Goal: Task Accomplishment & Management: Use online tool/utility

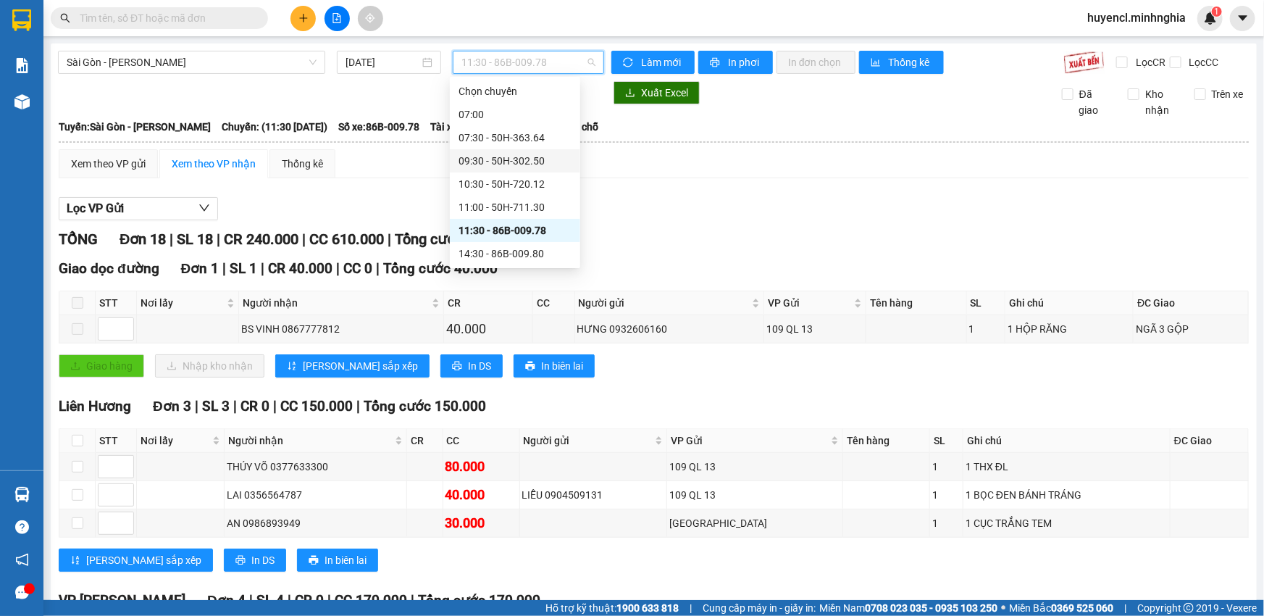
click at [544, 159] on div "09:30 - 50H-302.50" at bounding box center [514, 161] width 113 height 16
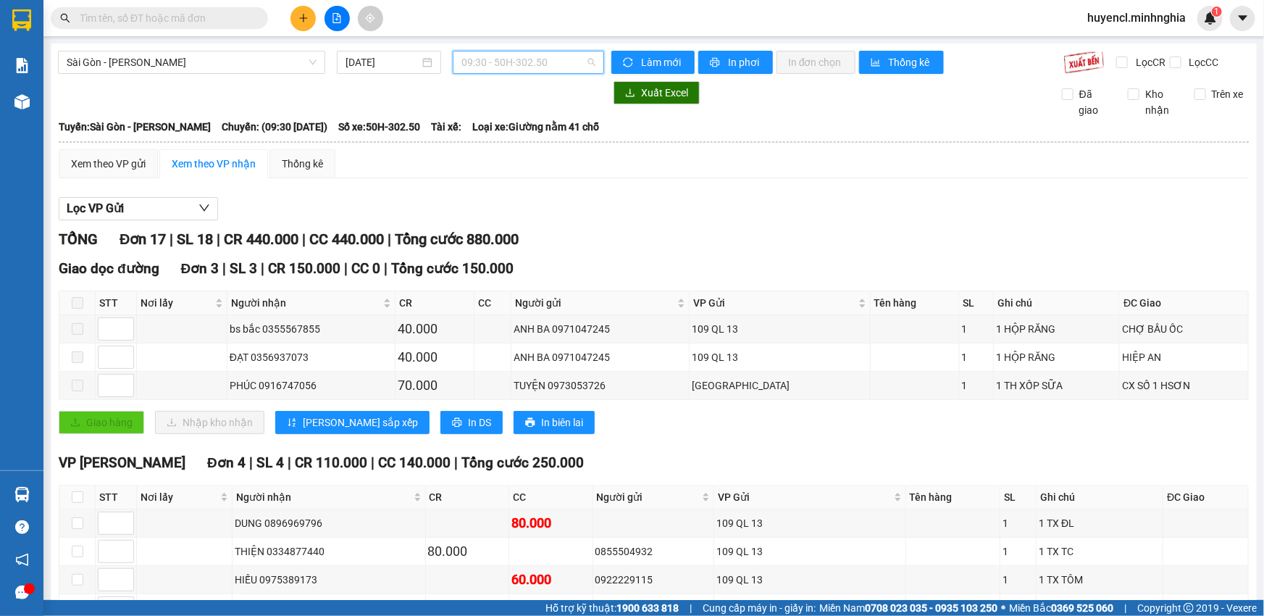
click at [547, 70] on span "09:30 - 50H-302.50" at bounding box center [528, 62] width 134 height 22
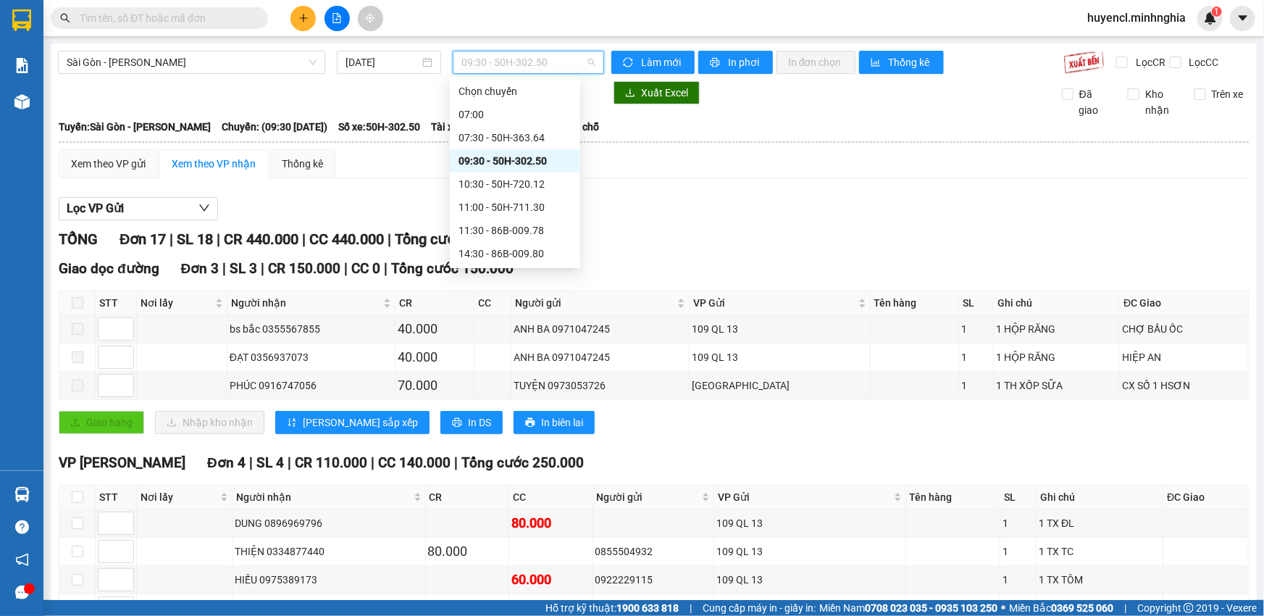
click at [543, 162] on div "09:30 - 50H-302.50" at bounding box center [514, 161] width 113 height 16
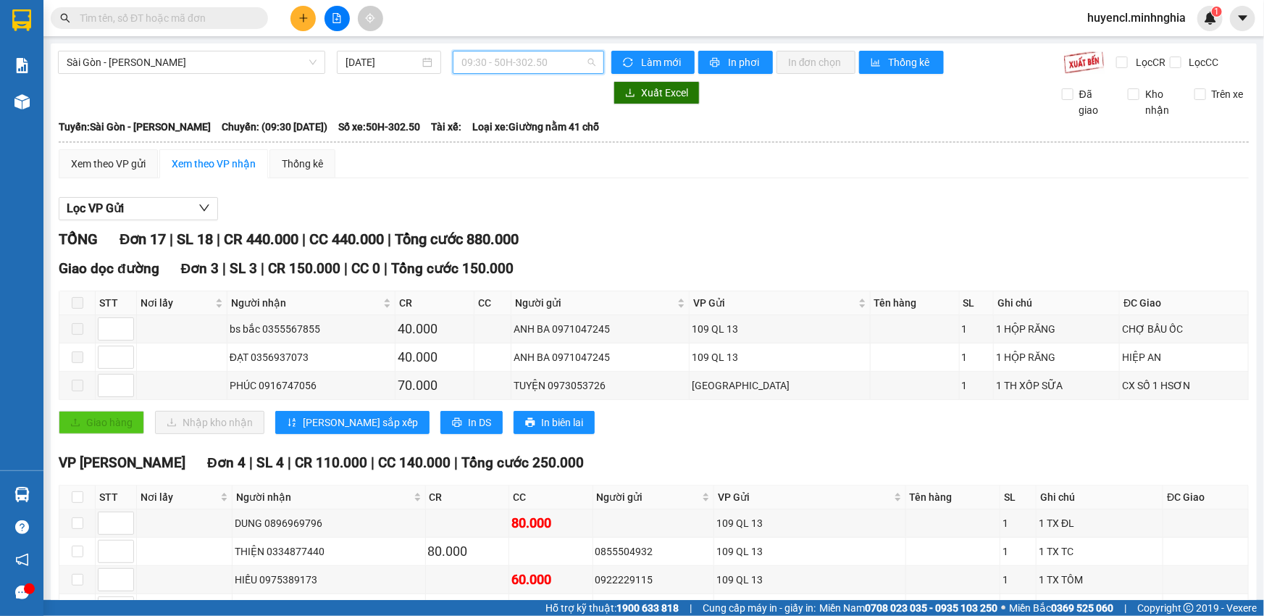
click at [545, 65] on span "09:30 - 50H-302.50" at bounding box center [528, 62] width 134 height 22
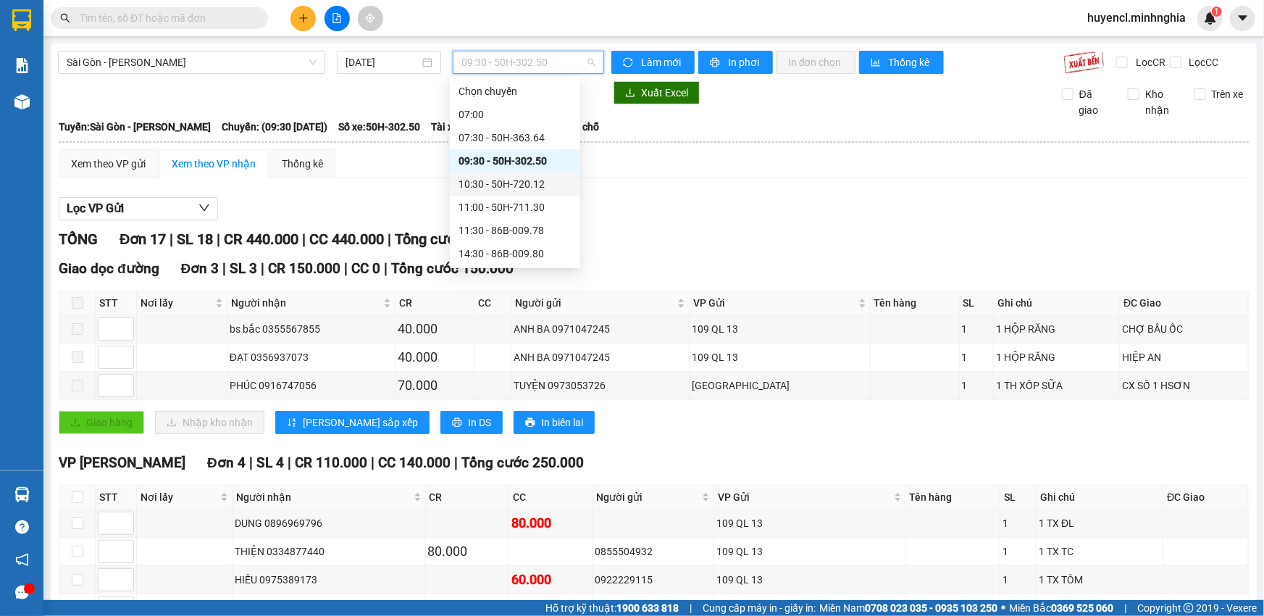
click at [558, 181] on div "10:30 - 50H-720.12" at bounding box center [514, 184] width 113 height 16
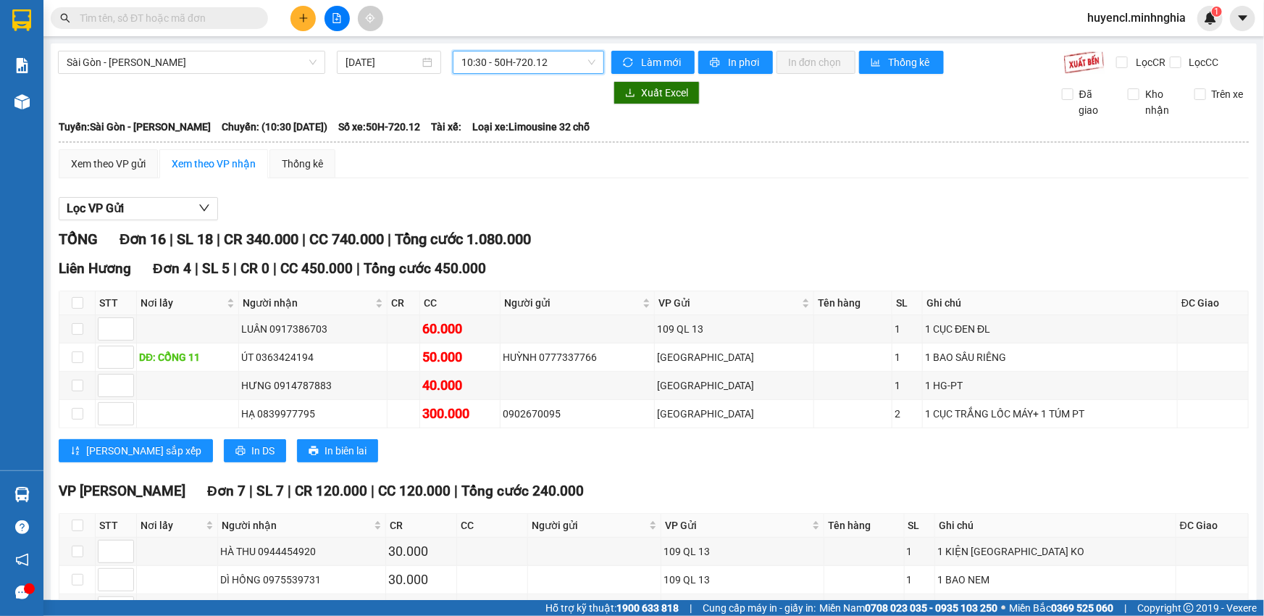
click at [521, 61] on span "10:30 - 50H-720.12" at bounding box center [528, 62] width 134 height 22
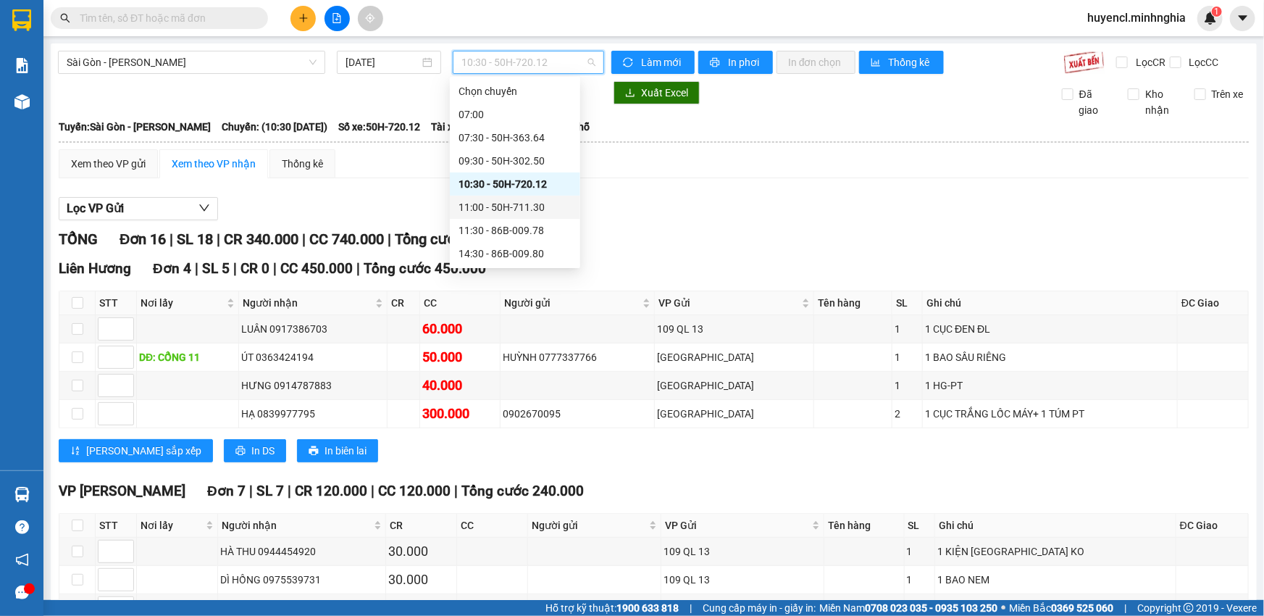
click at [529, 206] on div "11:00 - 50H-711.30" at bounding box center [514, 207] width 113 height 16
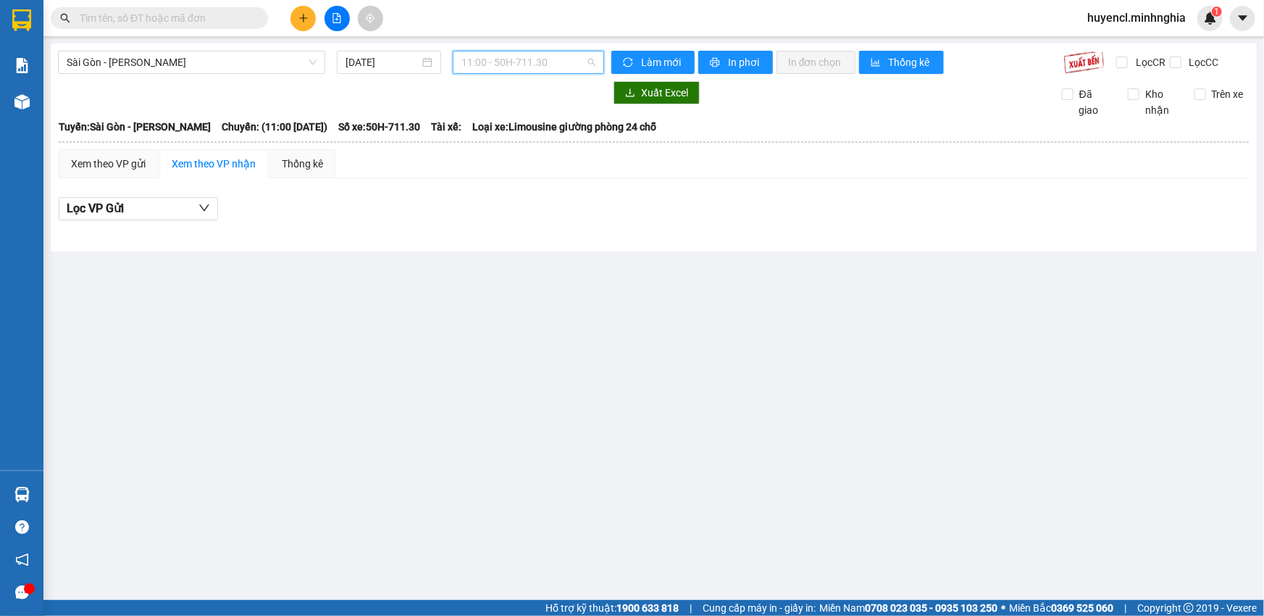
click at [522, 62] on span "11:00 - 50H-711.30" at bounding box center [528, 62] width 134 height 22
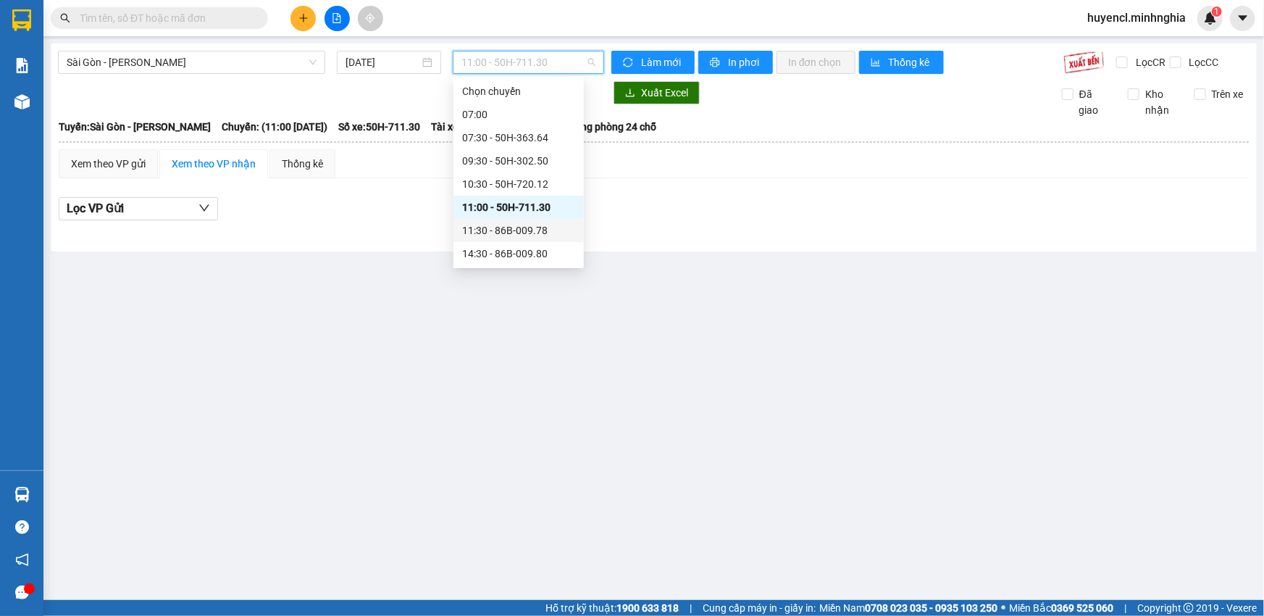
click at [555, 222] on div "11:30 - 86B-009.78" at bounding box center [518, 230] width 113 height 16
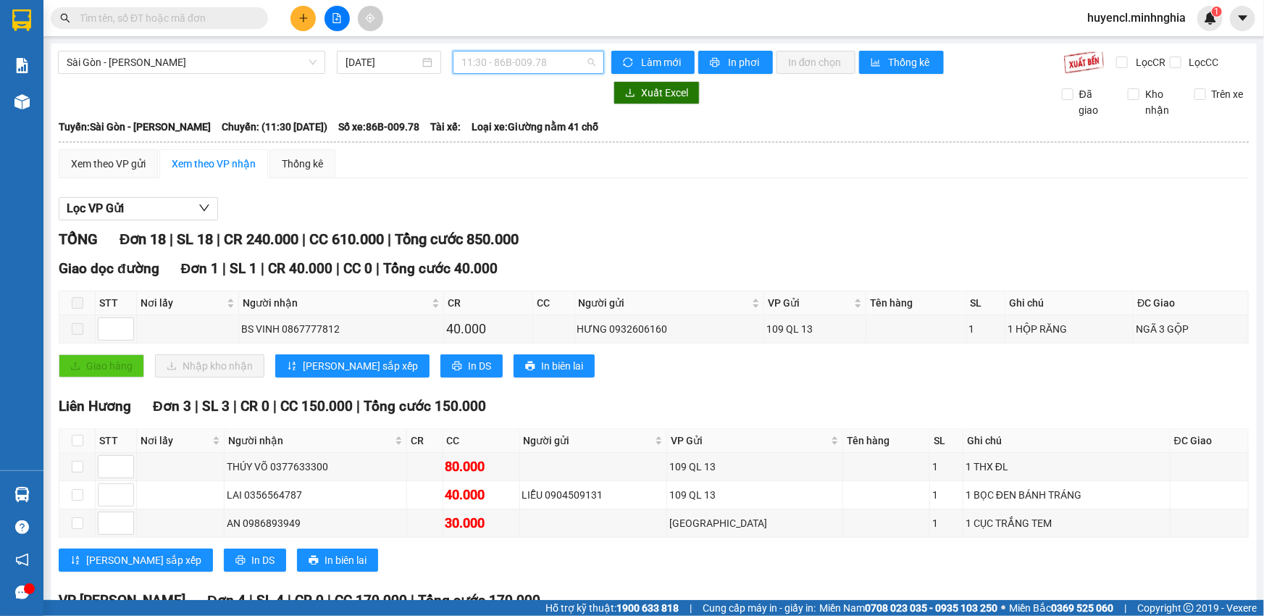
click at [536, 67] on span "11:30 - 86B-009.78" at bounding box center [528, 62] width 134 height 22
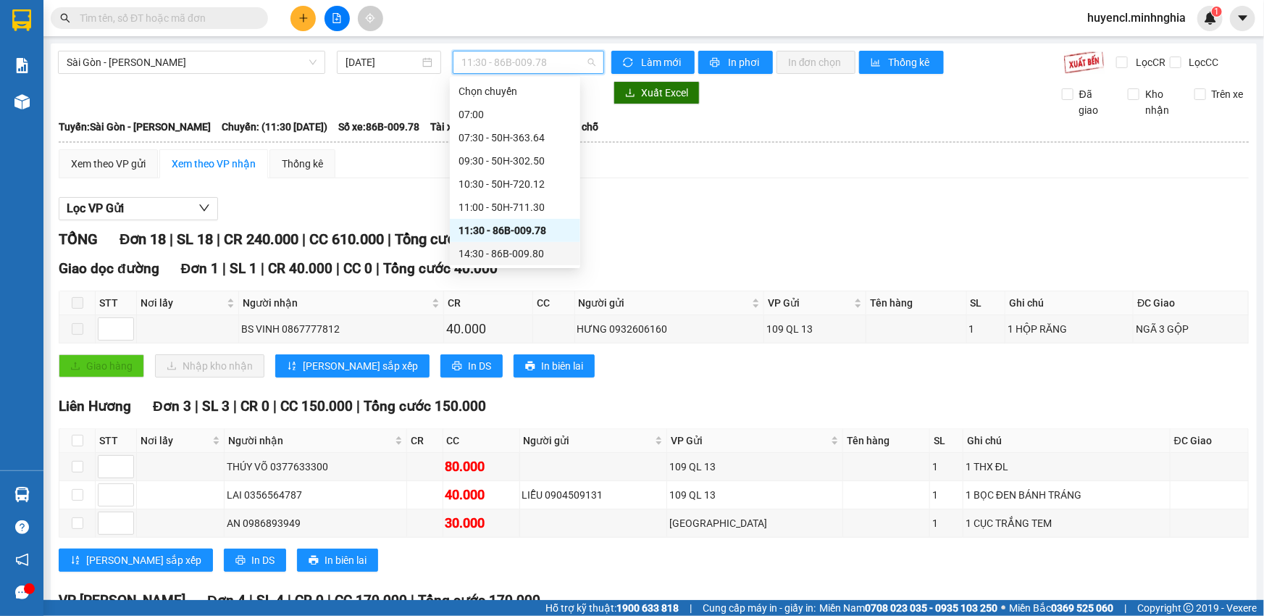
click at [529, 253] on div "14:30 - 86B-009.80" at bounding box center [514, 253] width 113 height 16
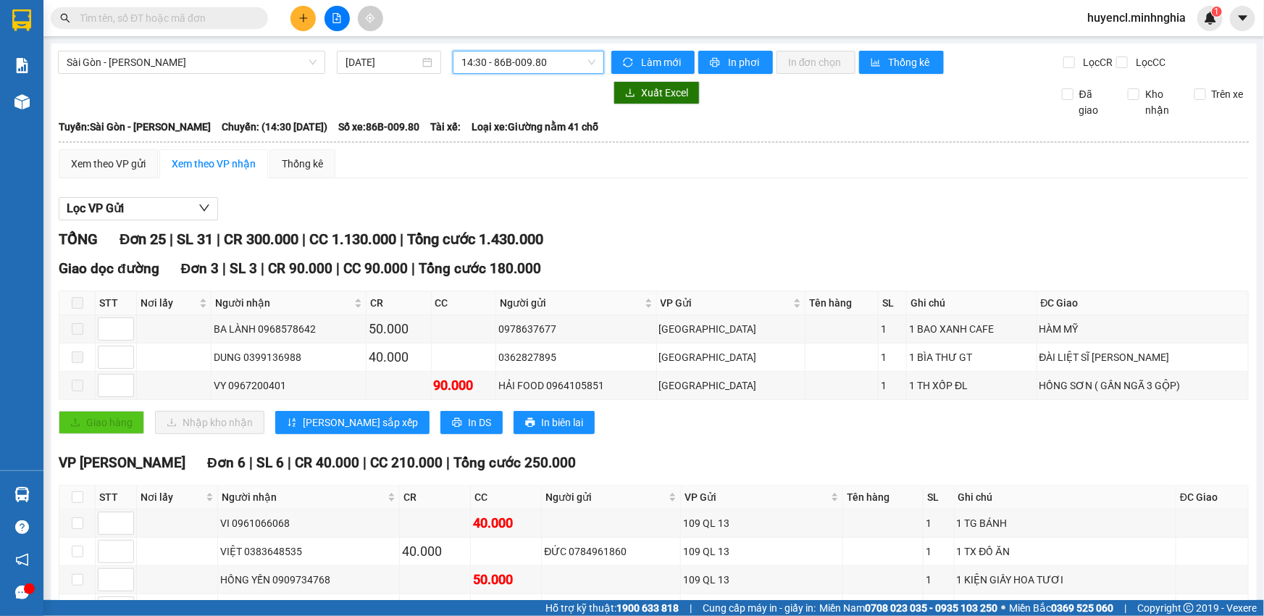
click at [501, 65] on span "14:30 - 86B-009.80" at bounding box center [528, 62] width 134 height 22
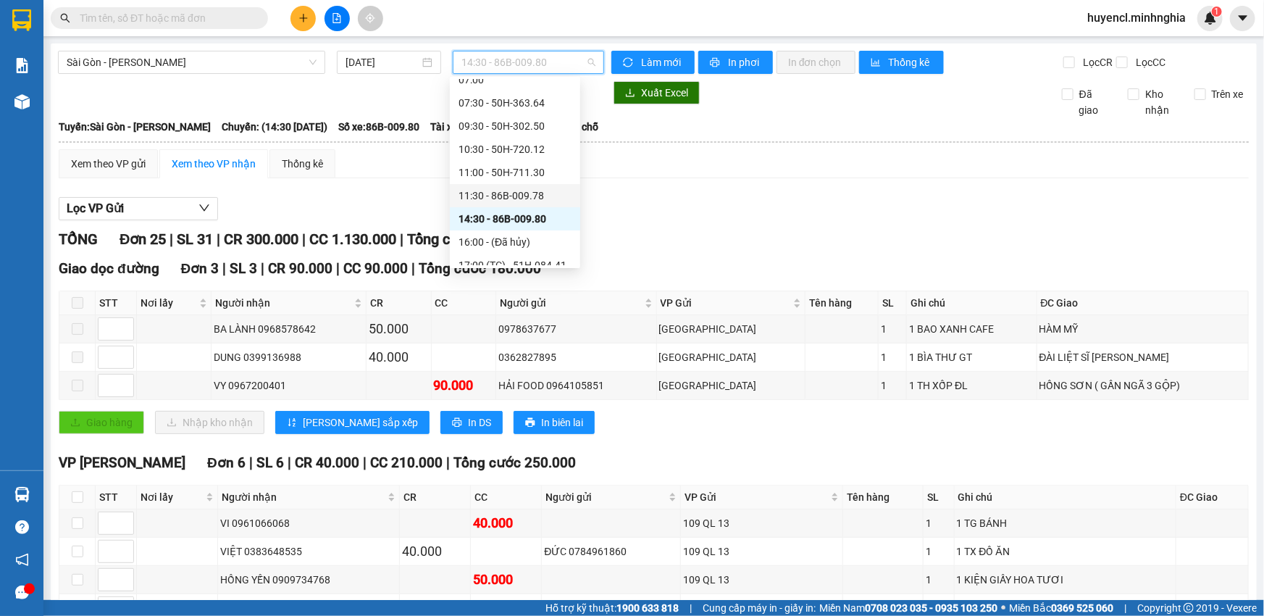
scroll to position [65, 0]
click at [553, 232] on div "17:00 (TC) - 51H-084.41" at bounding box center [514, 235] width 113 height 16
